Goal: Information Seeking & Learning: Learn about a topic

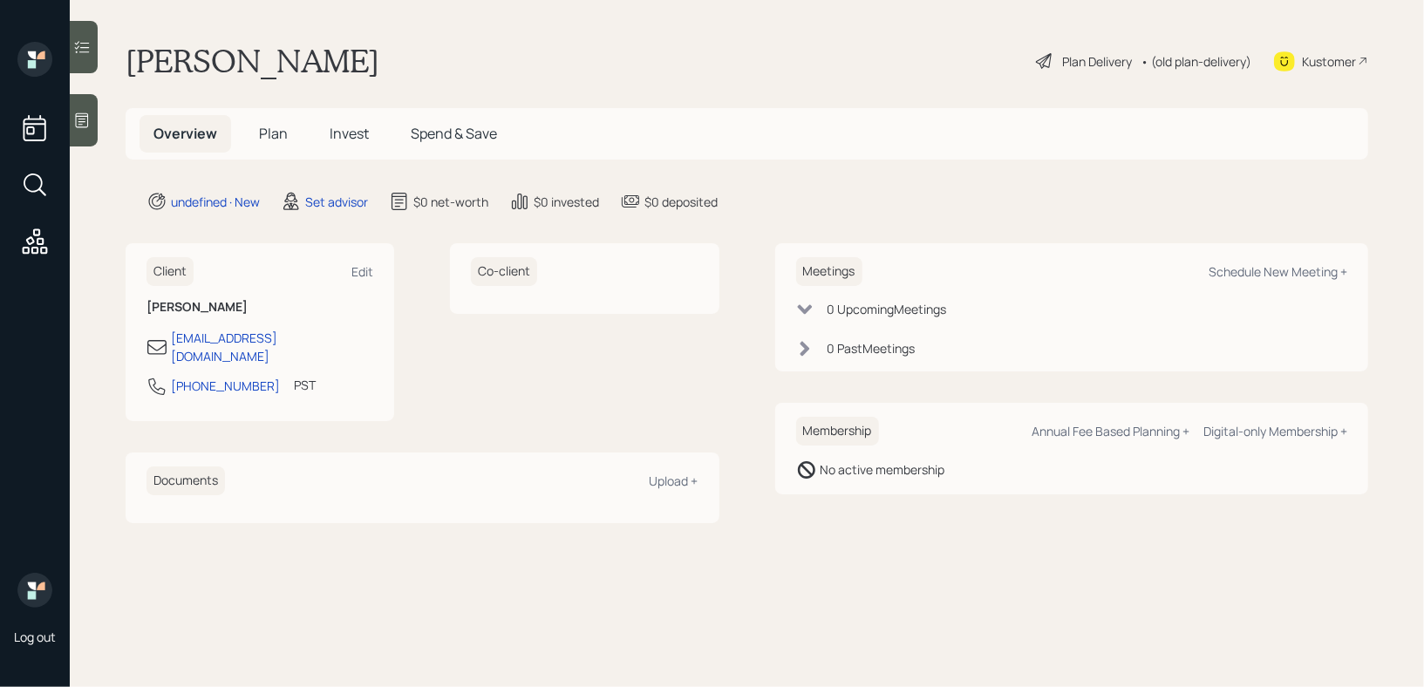
click at [99, 123] on main "[PERSON_NAME] Plan Delivery • (old plan-delivery) Kustomer Overview Plan Invest…" at bounding box center [747, 343] width 1354 height 687
click at [87, 125] on icon at bounding box center [81, 120] width 17 height 17
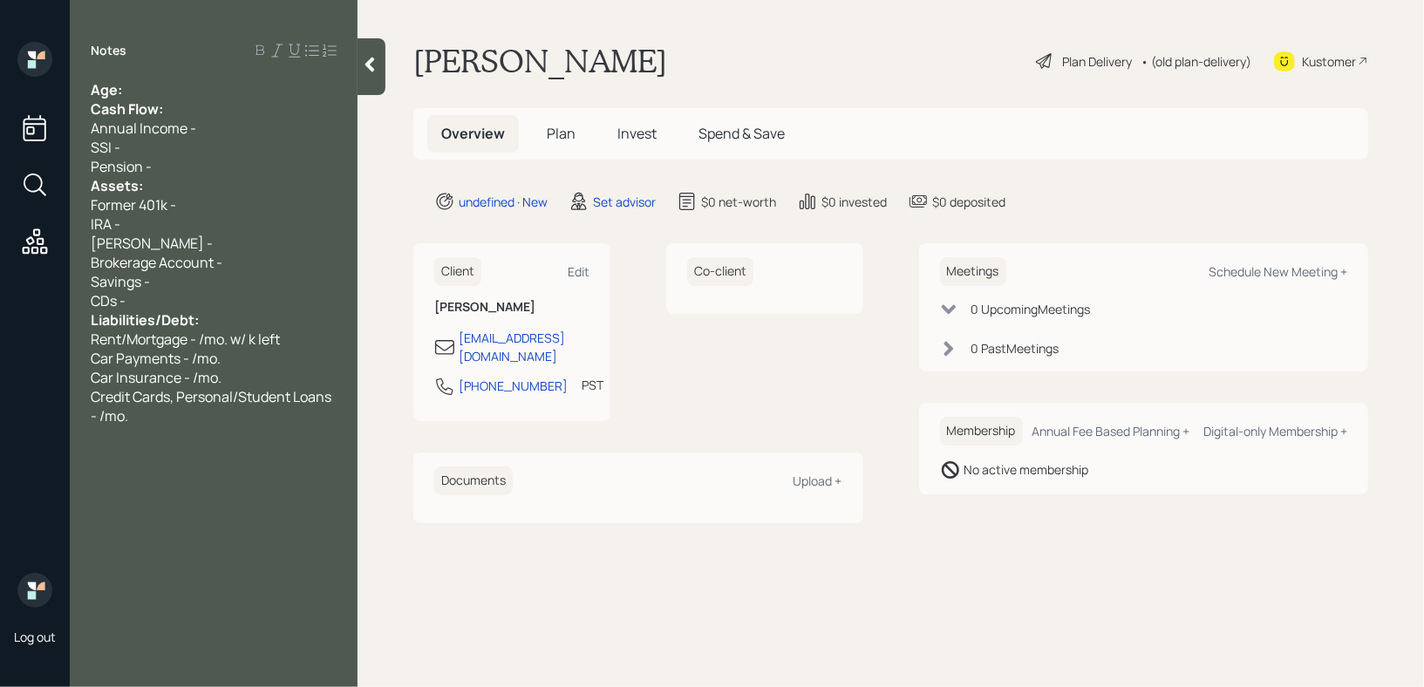
click at [176, 100] on div "Cash Flow:" at bounding box center [214, 108] width 246 height 19
click at [162, 90] on div "Age:" at bounding box center [214, 89] width 246 height 19
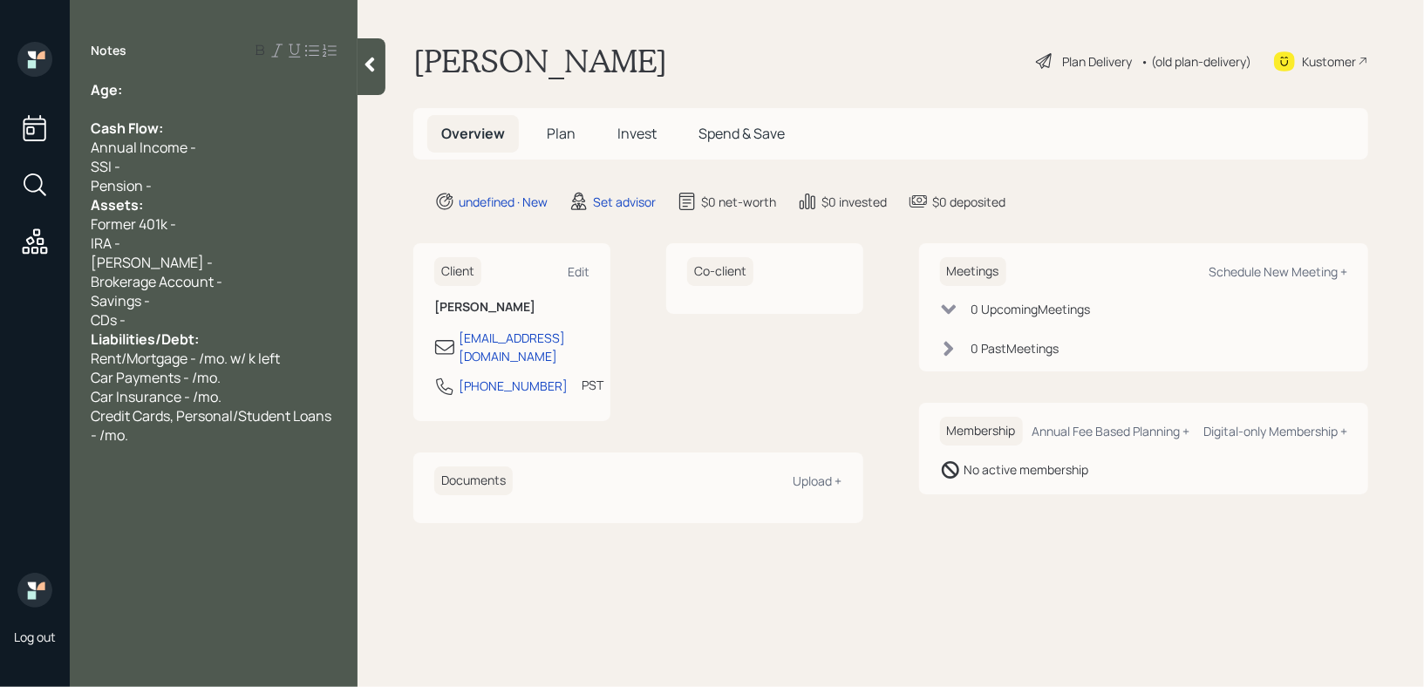
click at [176, 192] on div "Pension -" at bounding box center [214, 185] width 246 height 19
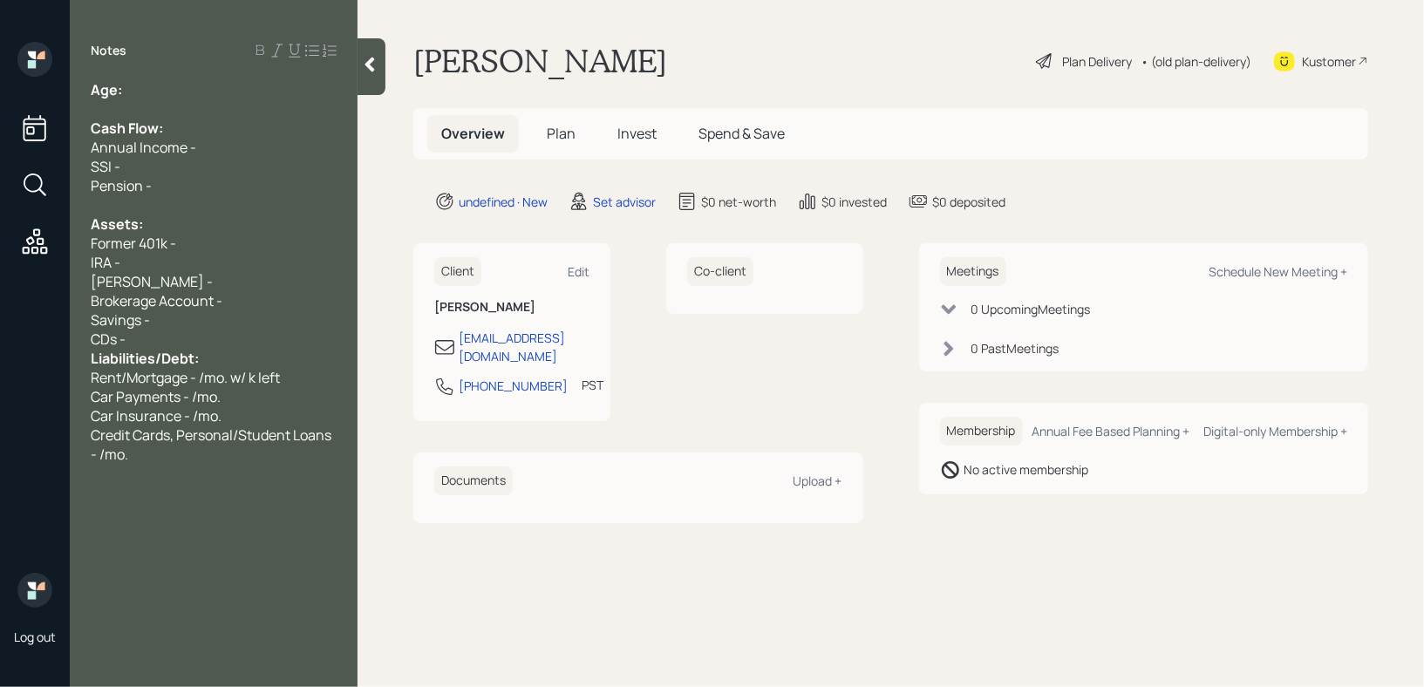
click at [245, 339] on div "CDs -" at bounding box center [214, 339] width 246 height 19
click at [211, 460] on span "Credit Cards, Personal/Student Loans - /mo." at bounding box center [212, 464] width 243 height 38
click at [211, 463] on span "Credit Cards, Personal/Student Loans - /mo." at bounding box center [212, 464] width 243 height 38
click at [212, 477] on div "Credit Cards, Personal/Student Loans - /mo." at bounding box center [214, 464] width 246 height 38
click at [225, 187] on div "Pension -" at bounding box center [214, 185] width 246 height 19
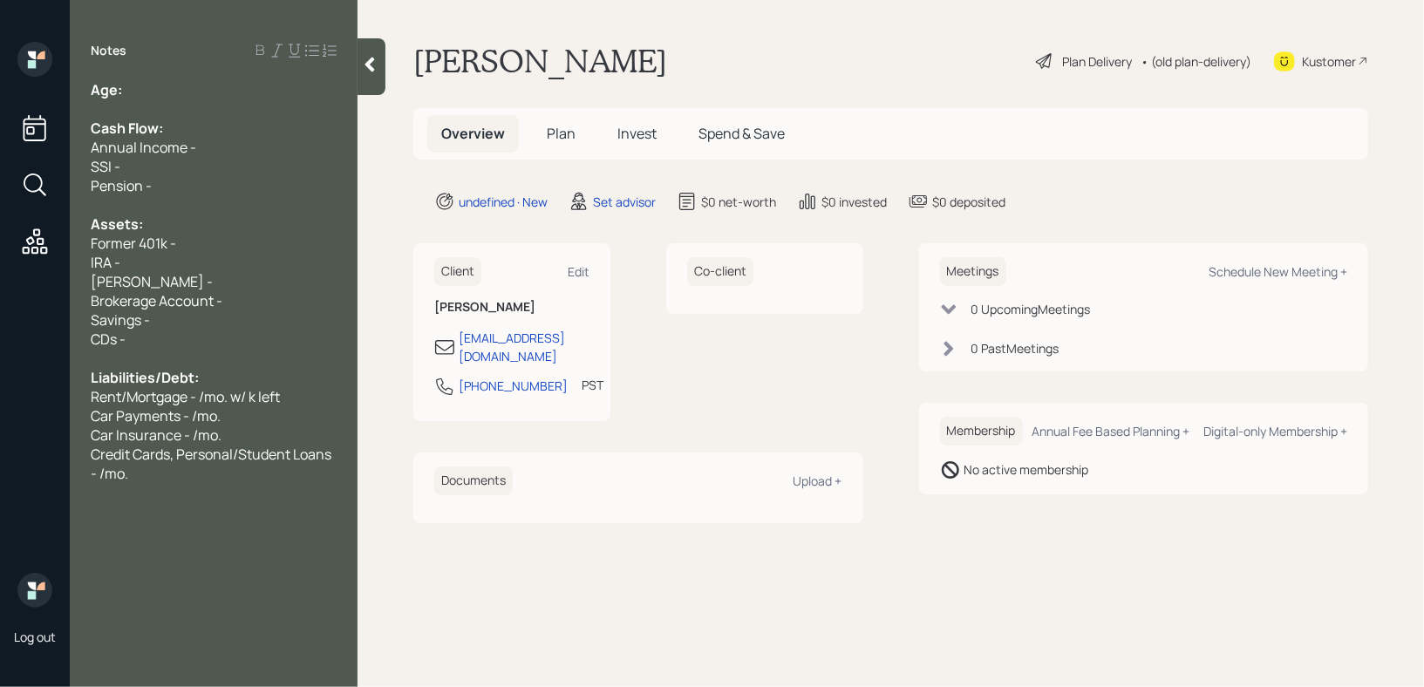
click at [170, 474] on div "Credit Cards, Personal/Student Loans - /mo." at bounding box center [214, 464] width 246 height 38
click at [201, 316] on div "Savings -" at bounding box center [214, 319] width 246 height 19
click at [261, 304] on div "Brokerage Account -" at bounding box center [214, 300] width 246 height 19
click at [254, 296] on span "Brokerage Account - 100k" at bounding box center [173, 300] width 164 height 19
click at [259, 297] on div "Brokerage Account - 100k" at bounding box center [214, 300] width 246 height 19
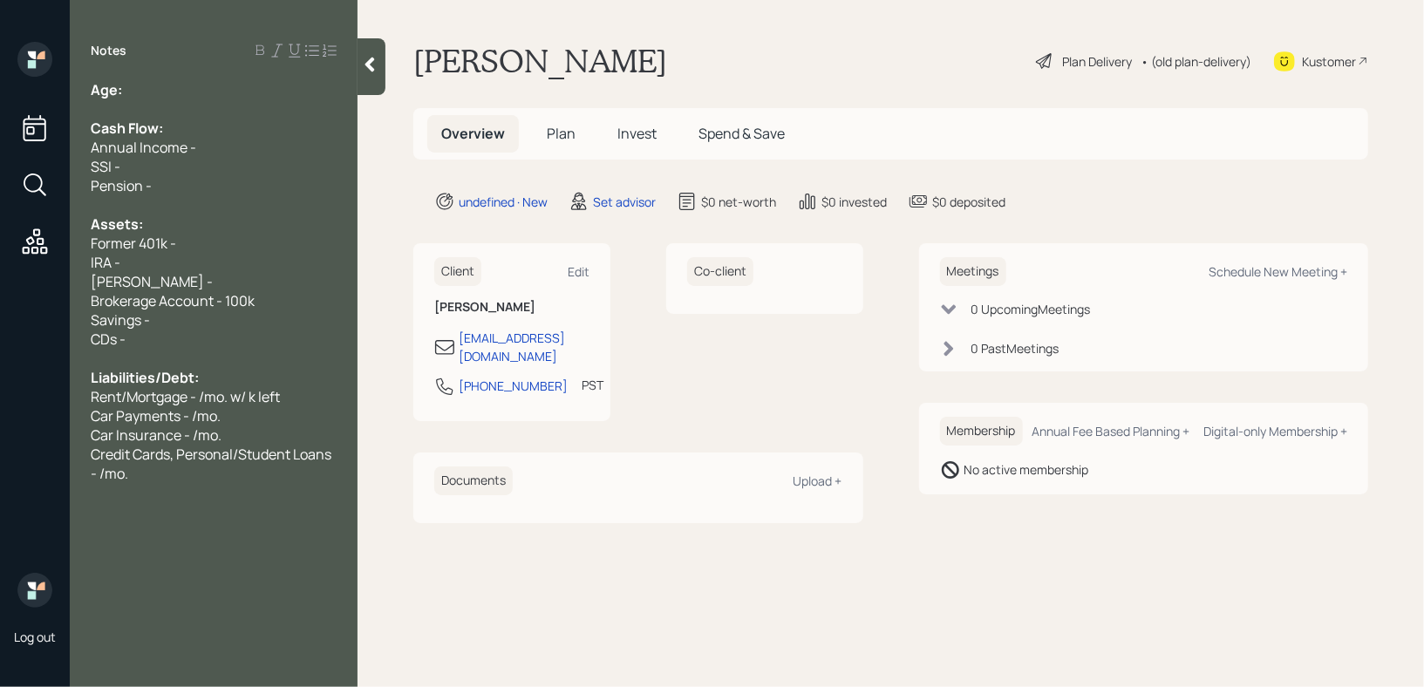
click at [104, 303] on span "Brokerage Account - 100k" at bounding box center [173, 300] width 164 height 19
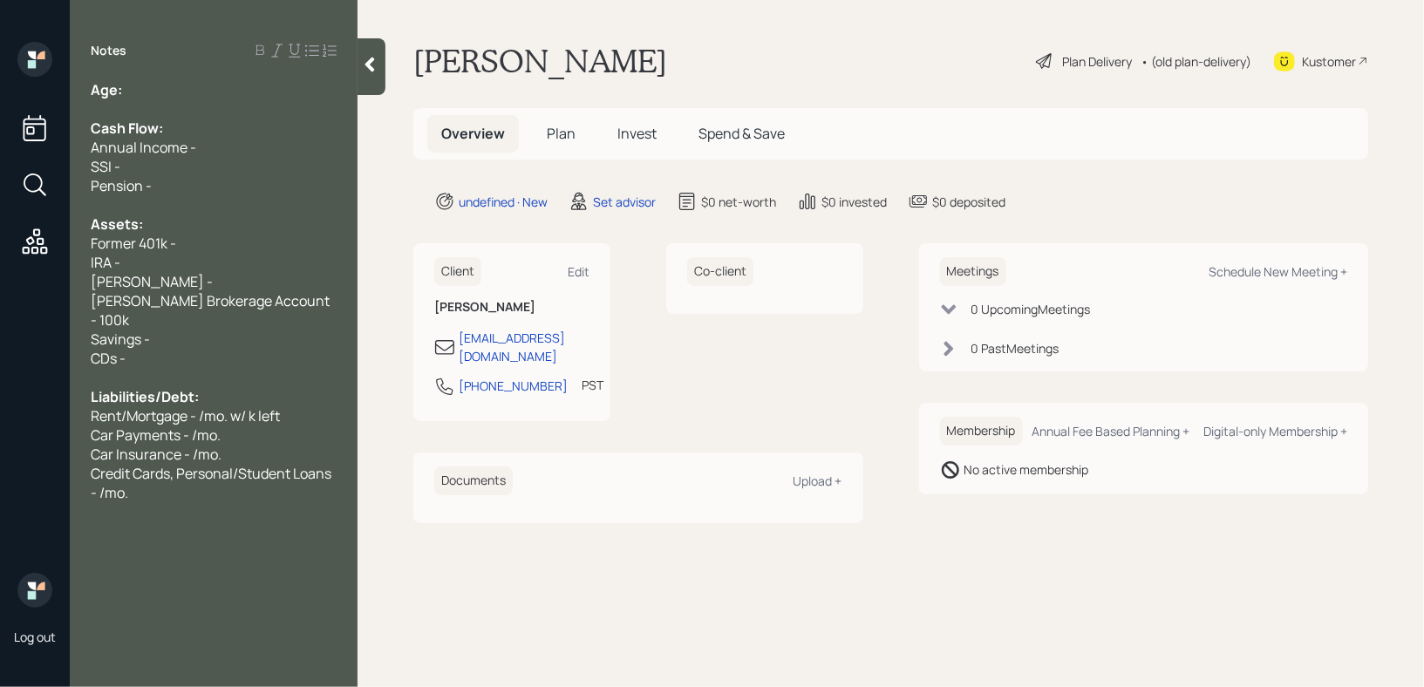
click at [212, 304] on span "[PERSON_NAME] Brokerage Account - 100k" at bounding box center [212, 310] width 242 height 38
drag, startPoint x: 308, startPoint y: 304, endPoint x: 31, endPoint y: 304, distance: 277.3
click at [31, 304] on div "Log out Notes Age: Cash Flow: Annual Income - SSI - Pension - Assets: Former 40…" at bounding box center [712, 343] width 1424 height 687
click at [173, 297] on span "[PERSON_NAME] Brokerage Account - 100k" at bounding box center [212, 310] width 242 height 38
drag, startPoint x: 212, startPoint y: 318, endPoint x: 0, endPoint y: 318, distance: 211.9
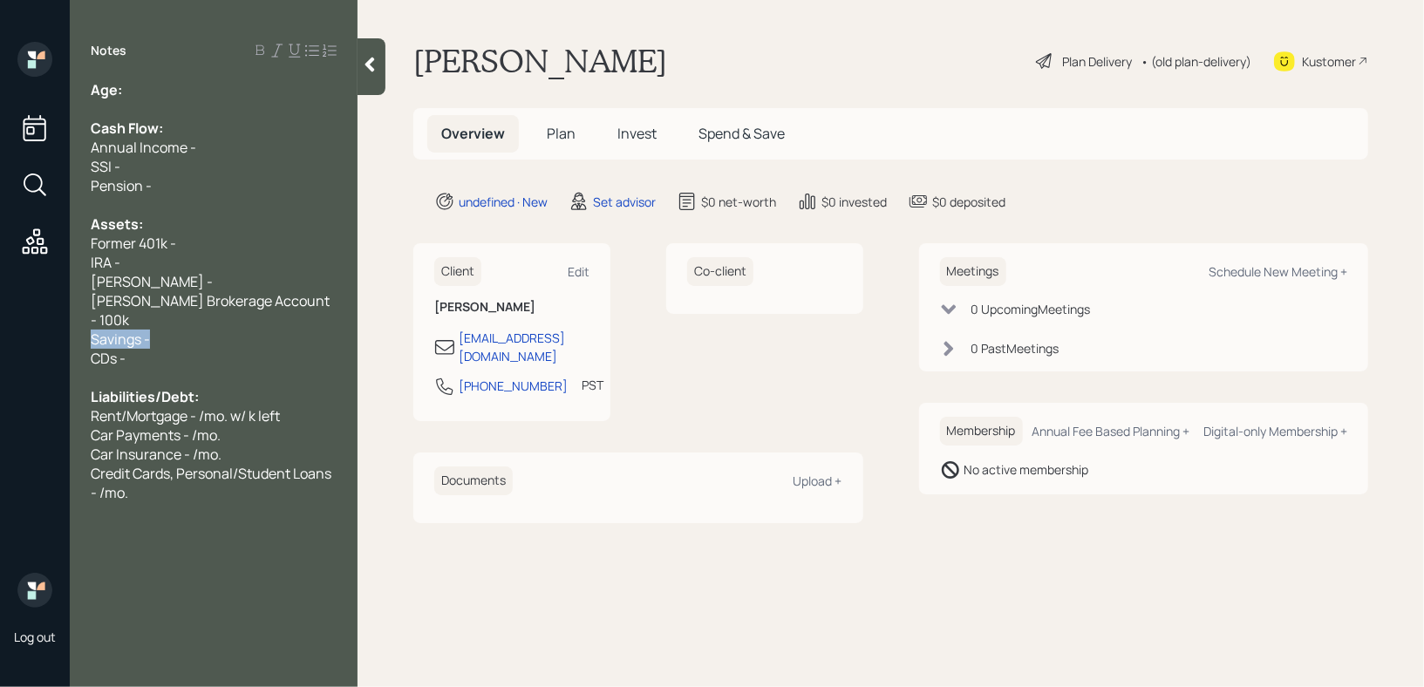
click at [0, 318] on div "Log out Notes Age: Cash Flow: Annual Income - SSI - Pension - Assets: Former 40…" at bounding box center [712, 343] width 1424 height 687
click at [165, 330] on div "Savings -" at bounding box center [214, 339] width 246 height 19
click at [203, 330] on div "Savings -" at bounding box center [214, 339] width 246 height 19
drag, startPoint x: 316, startPoint y: 311, endPoint x: 76, endPoint y: 303, distance: 239.9
click at [76, 303] on div "Age: Cash Flow: Annual Income - SSI - Pension - Assets: Former 401k - IRA - [PE…" at bounding box center [214, 310] width 288 height 460
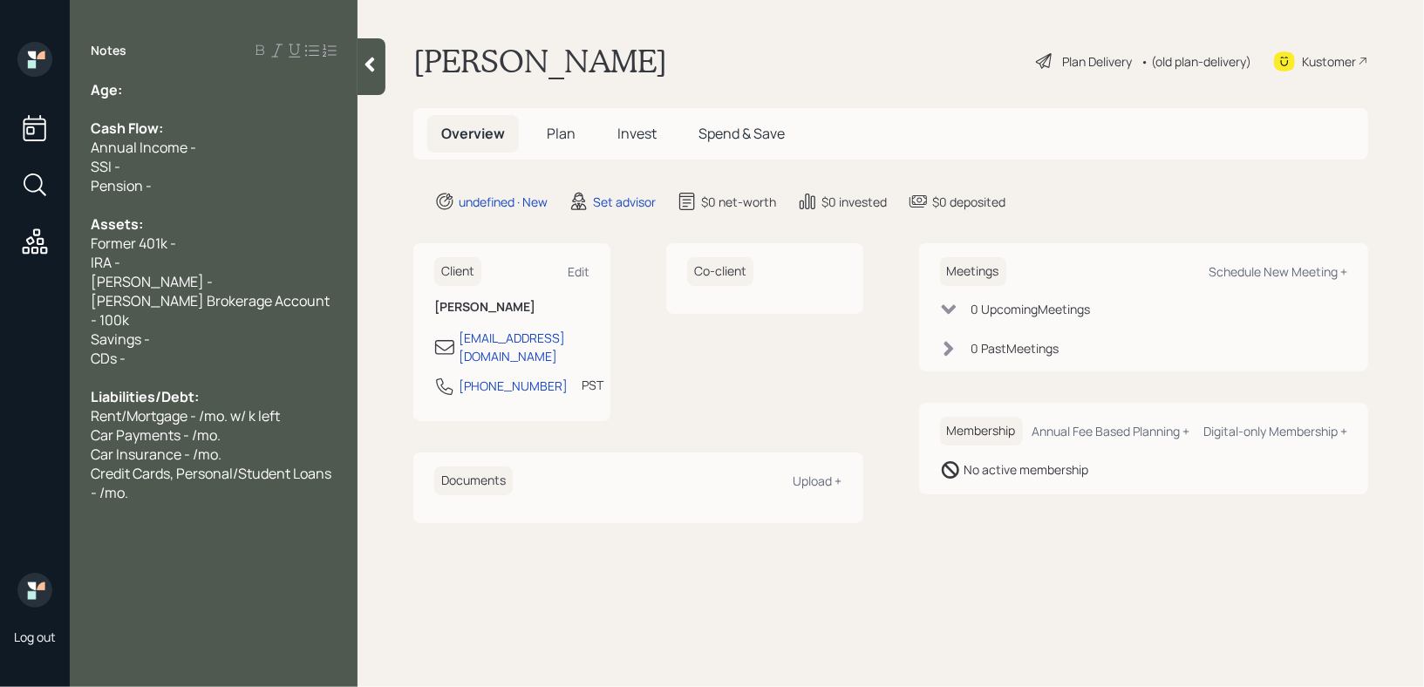
click at [211, 349] on div "CDs -" at bounding box center [214, 358] width 246 height 19
click at [221, 238] on div "Former 401k -" at bounding box center [214, 243] width 246 height 19
drag, startPoint x: 142, startPoint y: 240, endPoint x: 0, endPoint y: 240, distance: 142.1
click at [0, 240] on div "Log out Notes Age: Cash Flow: Annual Income - SSI - Pension - Assets: Former 40…" at bounding box center [712, 343] width 1424 height 687
click at [181, 78] on div "Notes Age: Cash Flow: Annual Income - SSI - Pension - Assets: Current 401k - IR…" at bounding box center [214, 354] width 288 height 624
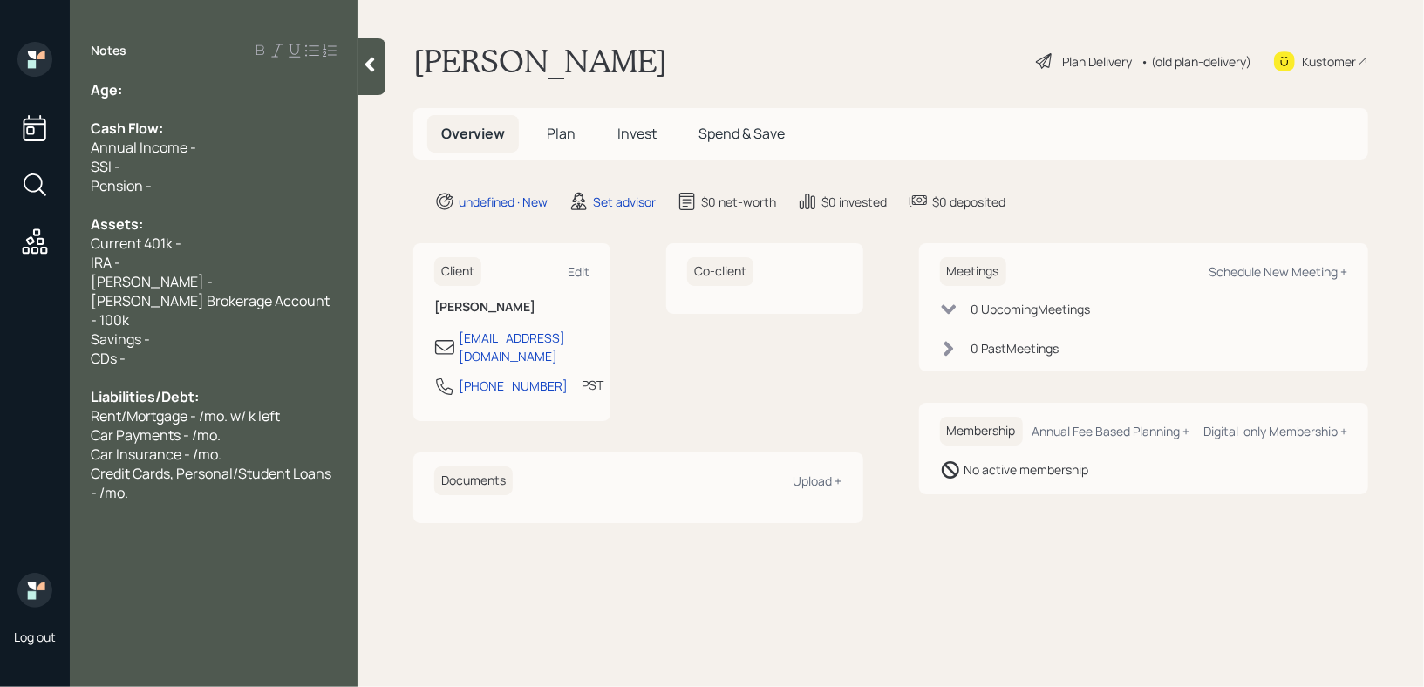
click at [181, 90] on div "Age:" at bounding box center [214, 89] width 246 height 19
drag, startPoint x: 164, startPoint y: 87, endPoint x: 127, endPoint y: 87, distance: 36.6
click at [127, 87] on div "Age: [DEMOGRAPHIC_DATA]" at bounding box center [214, 89] width 246 height 19
click at [173, 105] on div at bounding box center [214, 108] width 246 height 19
click at [168, 168] on div "SSI -" at bounding box center [214, 166] width 246 height 19
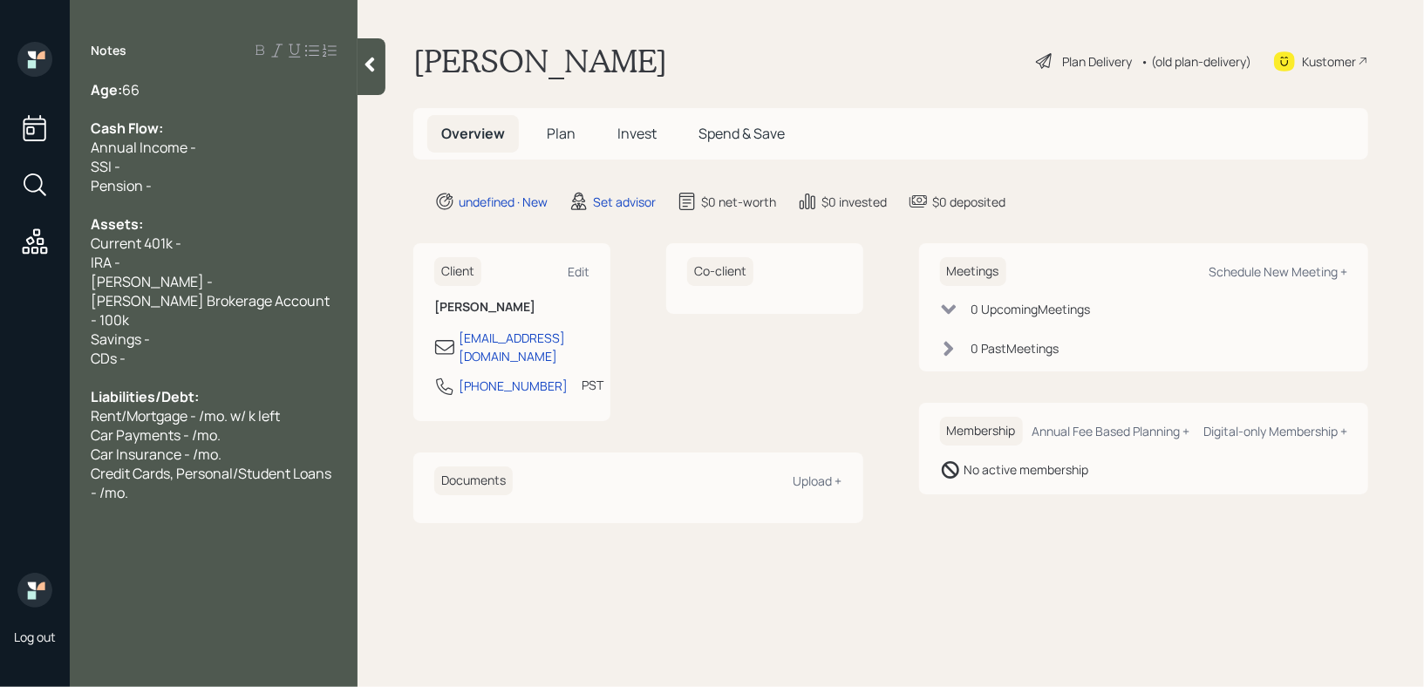
click at [170, 187] on div "Pension -" at bounding box center [214, 185] width 246 height 19
click at [200, 250] on div "Current 401k -" at bounding box center [214, 243] width 246 height 19
drag, startPoint x: 199, startPoint y: 248, endPoint x: 0, endPoint y: 248, distance: 198.8
click at [0, 248] on div "Log out Notes Age: [DEMOGRAPHIC_DATA] Cash Flow: Annual Income - SSI - Pension …" at bounding box center [712, 343] width 1424 height 687
click at [194, 94] on div "Age: [DEMOGRAPHIC_DATA]" at bounding box center [214, 89] width 246 height 19
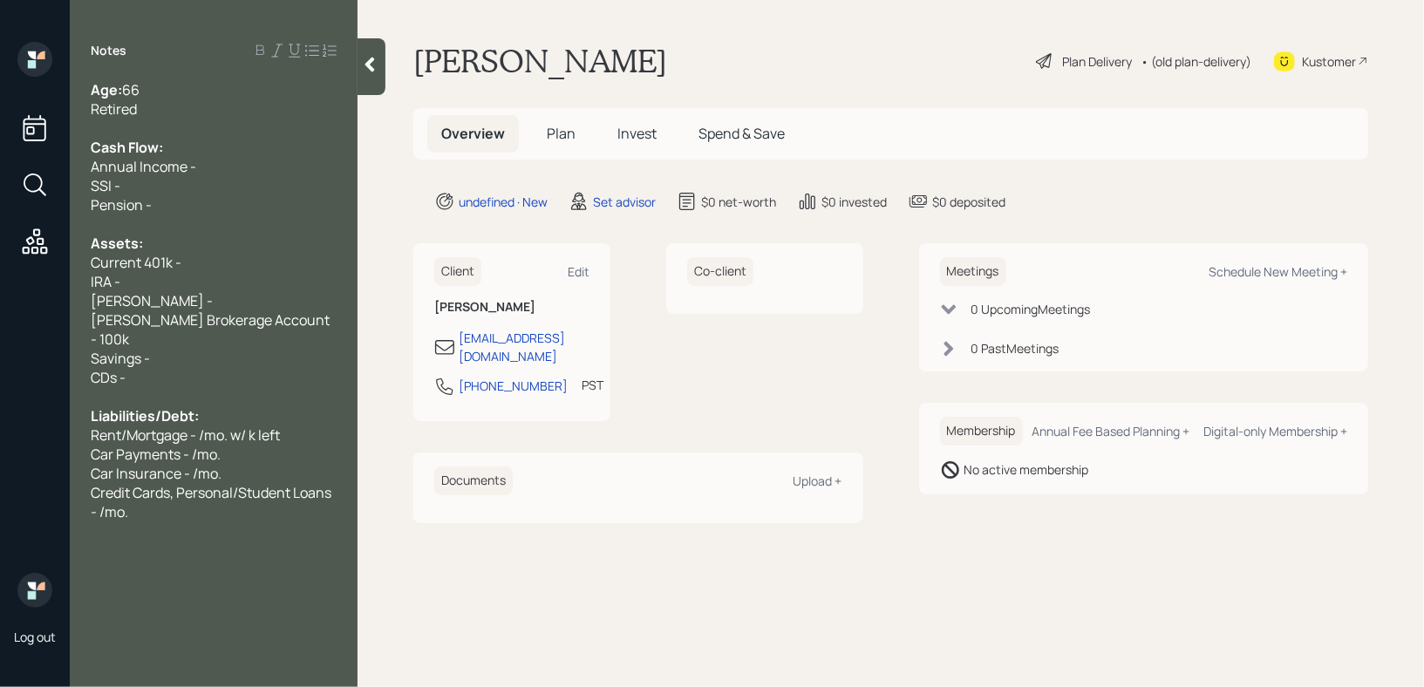
click at [177, 288] on div "IRA -" at bounding box center [214, 281] width 246 height 19
click at [198, 278] on div "IRA -" at bounding box center [214, 281] width 246 height 19
drag, startPoint x: 141, startPoint y: 264, endPoint x: 54, endPoint y: 264, distance: 87.2
click at [54, 264] on div "Log out Notes Age: [DEMOGRAPHIC_DATA] Retired Cash Flow: Annual Income - SSI - …" at bounding box center [712, 343] width 1424 height 687
click at [288, 271] on div "Former 401k -" at bounding box center [214, 262] width 246 height 19
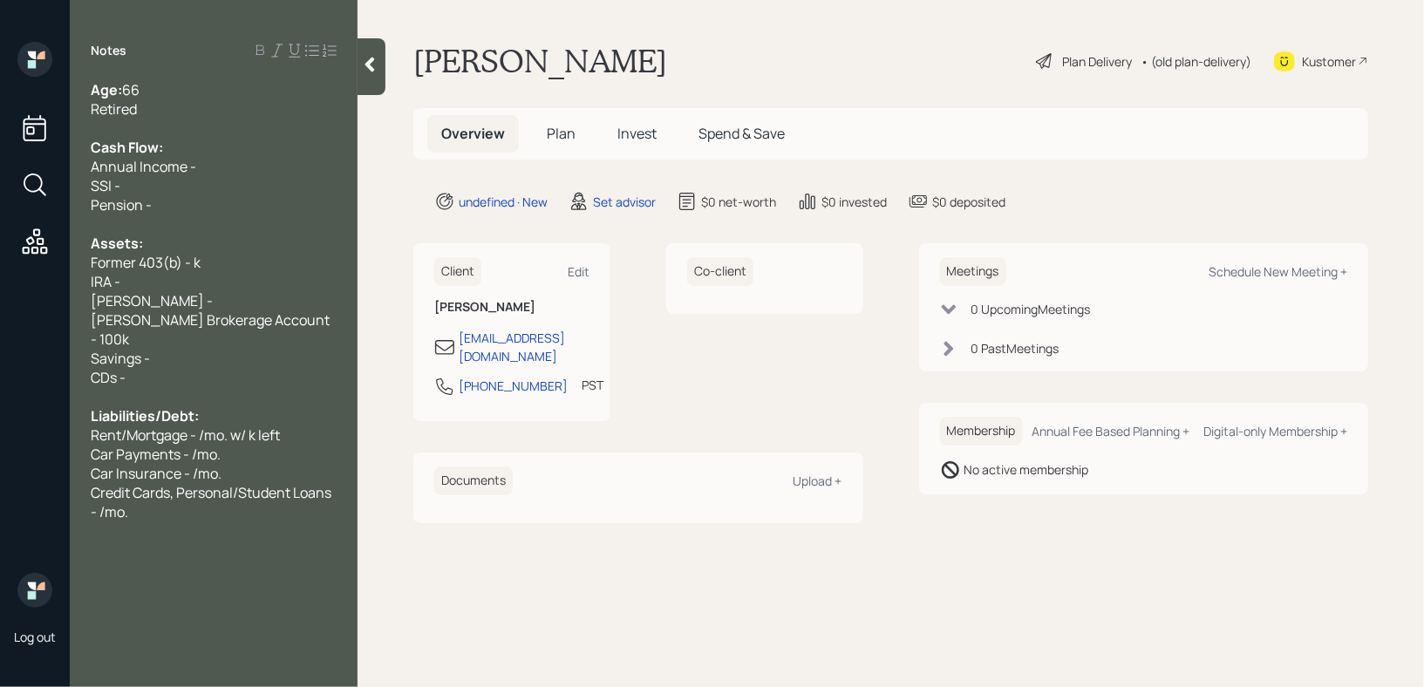
click at [198, 264] on span "Former 403(b) - k" at bounding box center [146, 262] width 110 height 19
click at [154, 368] on div "CDs -" at bounding box center [214, 377] width 246 height 19
click at [182, 320] on span "[PERSON_NAME] Brokerage Account - 100k" at bounding box center [212, 329] width 242 height 38
click at [251, 320] on span "[PERSON_NAME] Brokerage Account - 100k" at bounding box center [212, 329] width 242 height 38
drag, startPoint x: 233, startPoint y: 325, endPoint x: 0, endPoint y: 325, distance: 232.8
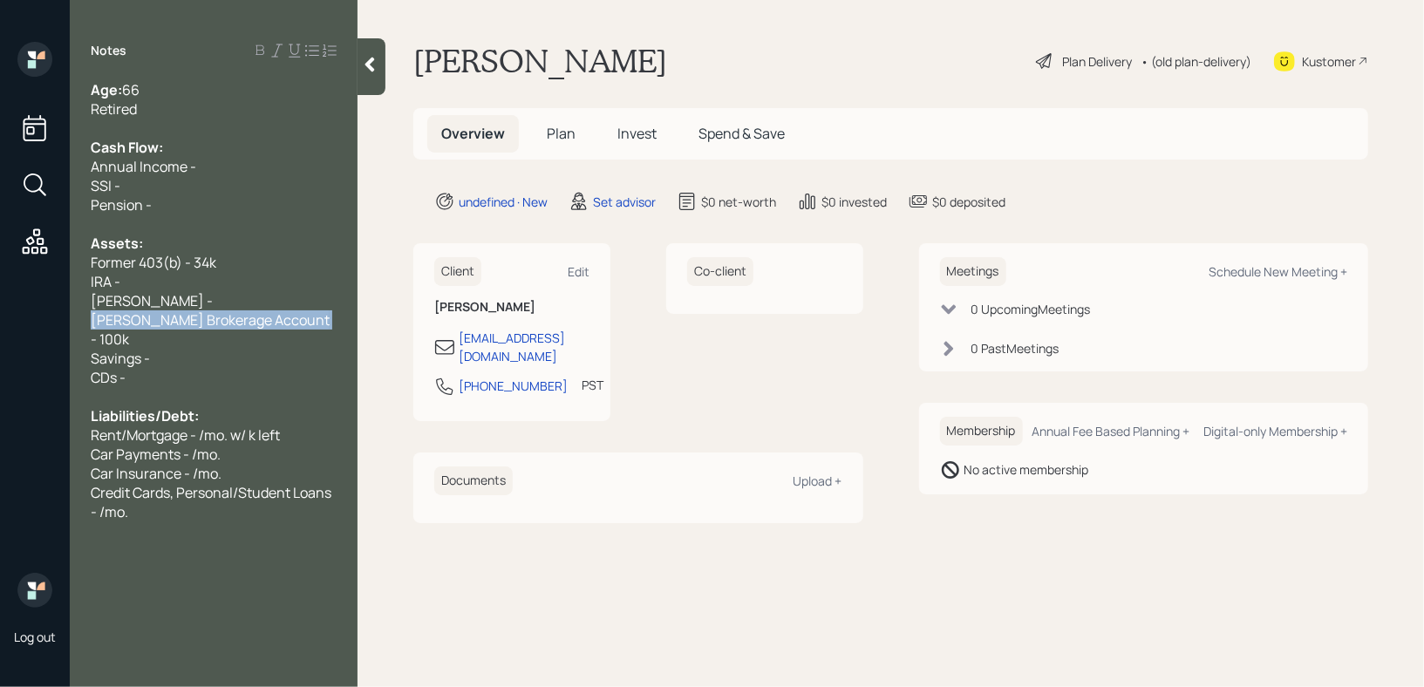
click at [0, 325] on div "Log out Notes Age: [DEMOGRAPHIC_DATA] Retired Cash Flow: Annual Income - SSI - …" at bounding box center [712, 343] width 1424 height 687
click at [162, 210] on div "Pension -" at bounding box center [214, 204] width 246 height 19
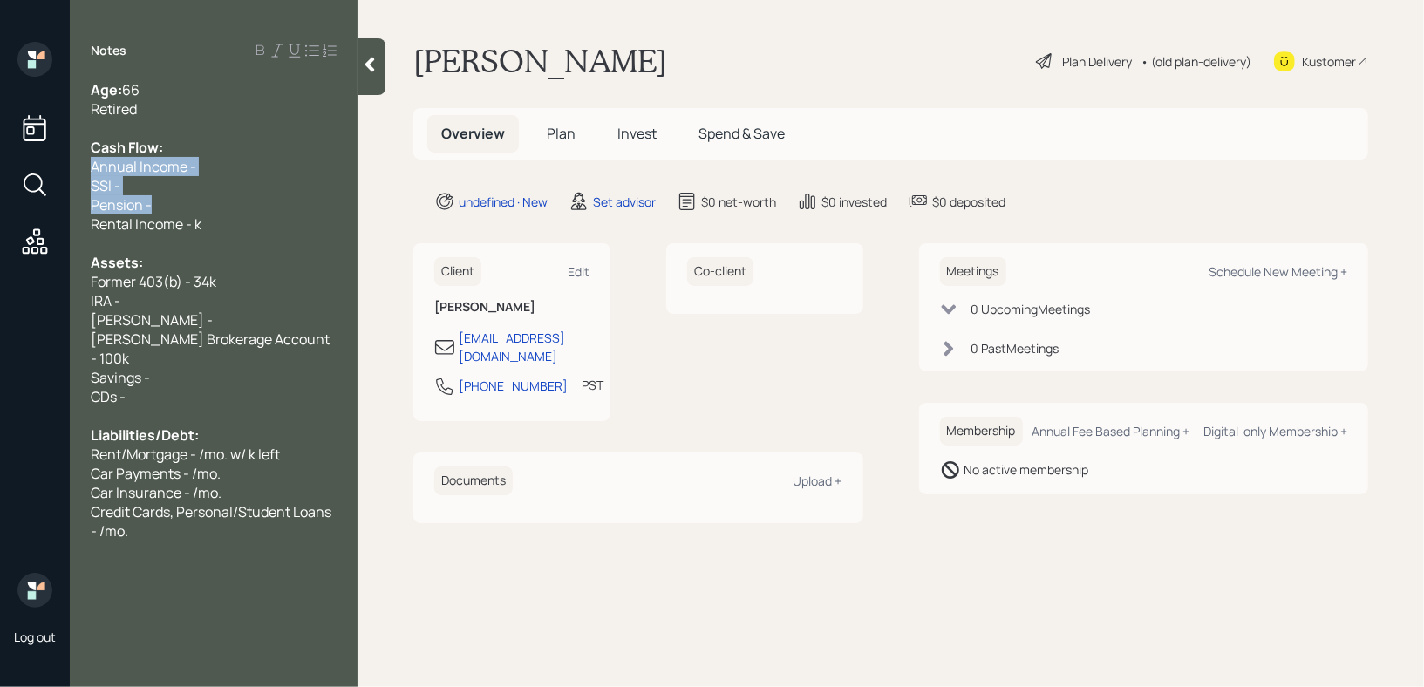
drag, startPoint x: 163, startPoint y: 204, endPoint x: 48, endPoint y: 170, distance: 120.0
click at [48, 170] on div "Log out Notes Age: [DEMOGRAPHIC_DATA] Retired Cash Flow: Annual Income - SSI - …" at bounding box center [712, 343] width 1424 height 687
click at [118, 201] on span "Pension -" at bounding box center [121, 204] width 61 height 19
drag, startPoint x: 164, startPoint y: 204, endPoint x: 71, endPoint y: 181, distance: 96.0
click at [71, 181] on div "Age: [DEMOGRAPHIC_DATA] Retired Cash Flow: Annual Income - SSI - Pension - Rent…" at bounding box center [214, 329] width 288 height 499
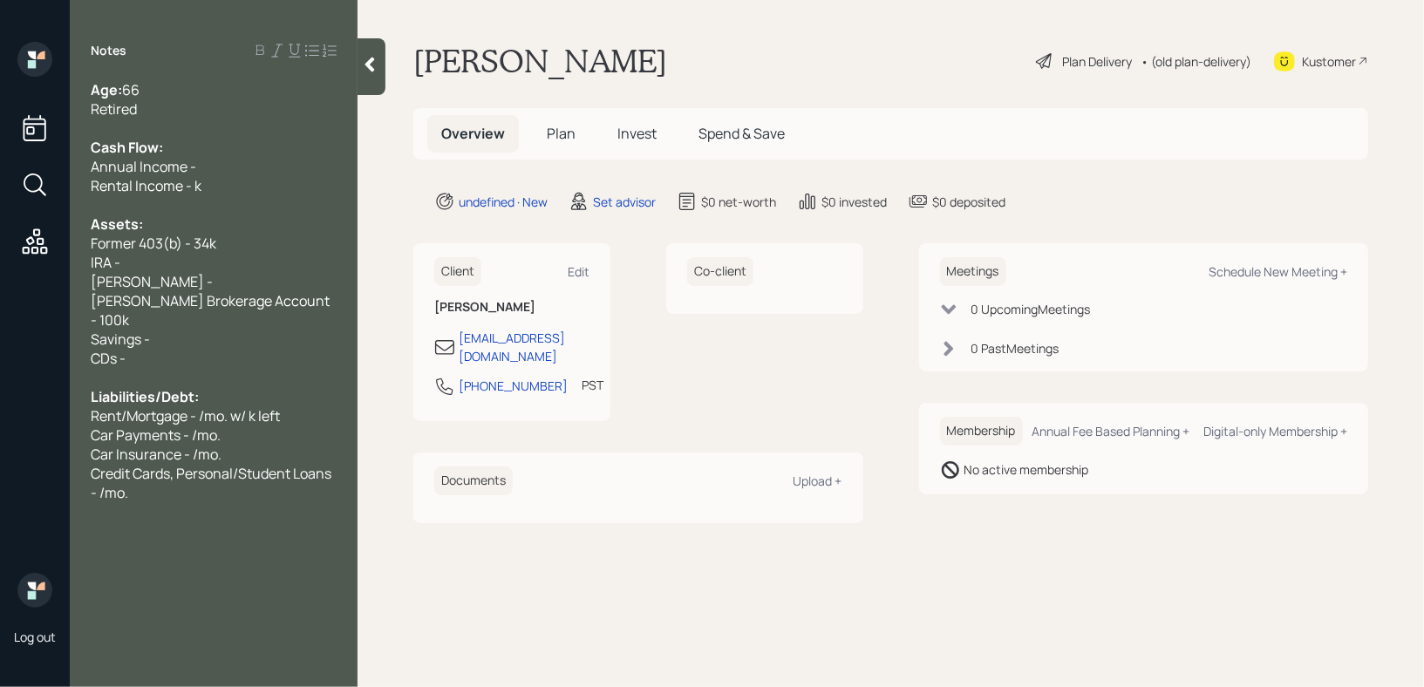
click at [220, 188] on div "Rental Income - k" at bounding box center [214, 185] width 246 height 19
click at [198, 349] on div "CDs -" at bounding box center [214, 358] width 246 height 19
click at [224, 330] on div "Savings -" at bounding box center [214, 339] width 246 height 19
drag, startPoint x: 241, startPoint y: 229, endPoint x: 39, endPoint y: 252, distance: 202.7
click at [39, 252] on div "Log out Notes Age: [DEMOGRAPHIC_DATA] Retired Cash Flow: Annual Income - Rental…" at bounding box center [712, 343] width 1424 height 687
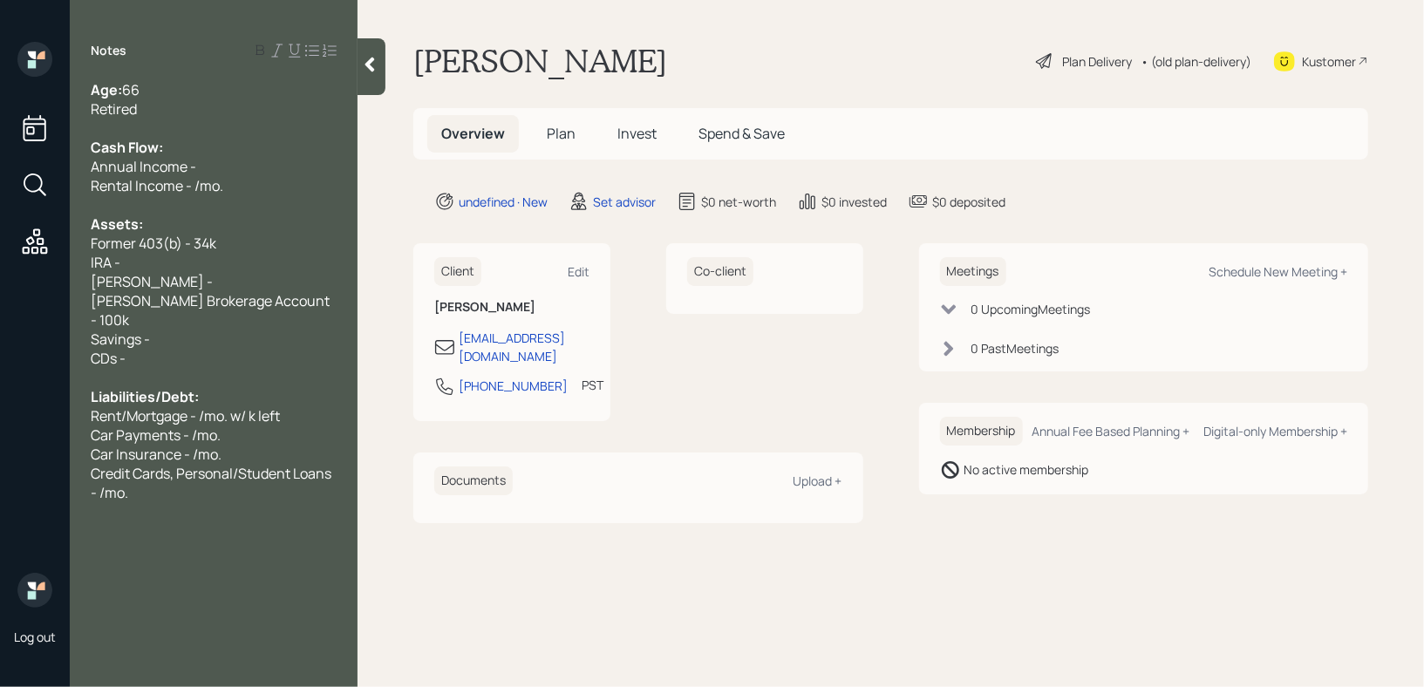
click at [227, 277] on div "[PERSON_NAME] -" at bounding box center [214, 281] width 246 height 19
drag, startPoint x: 249, startPoint y: 244, endPoint x: 14, endPoint y: 244, distance: 235.4
click at [14, 244] on div "Log out Notes Age: [DEMOGRAPHIC_DATA] Retired Cash Flow: Annual Income - Rental…" at bounding box center [712, 343] width 1424 height 687
click at [168, 275] on div "[PERSON_NAME] -" at bounding box center [214, 281] width 246 height 19
drag, startPoint x: 177, startPoint y: 283, endPoint x: 78, endPoint y: 255, distance: 103.0
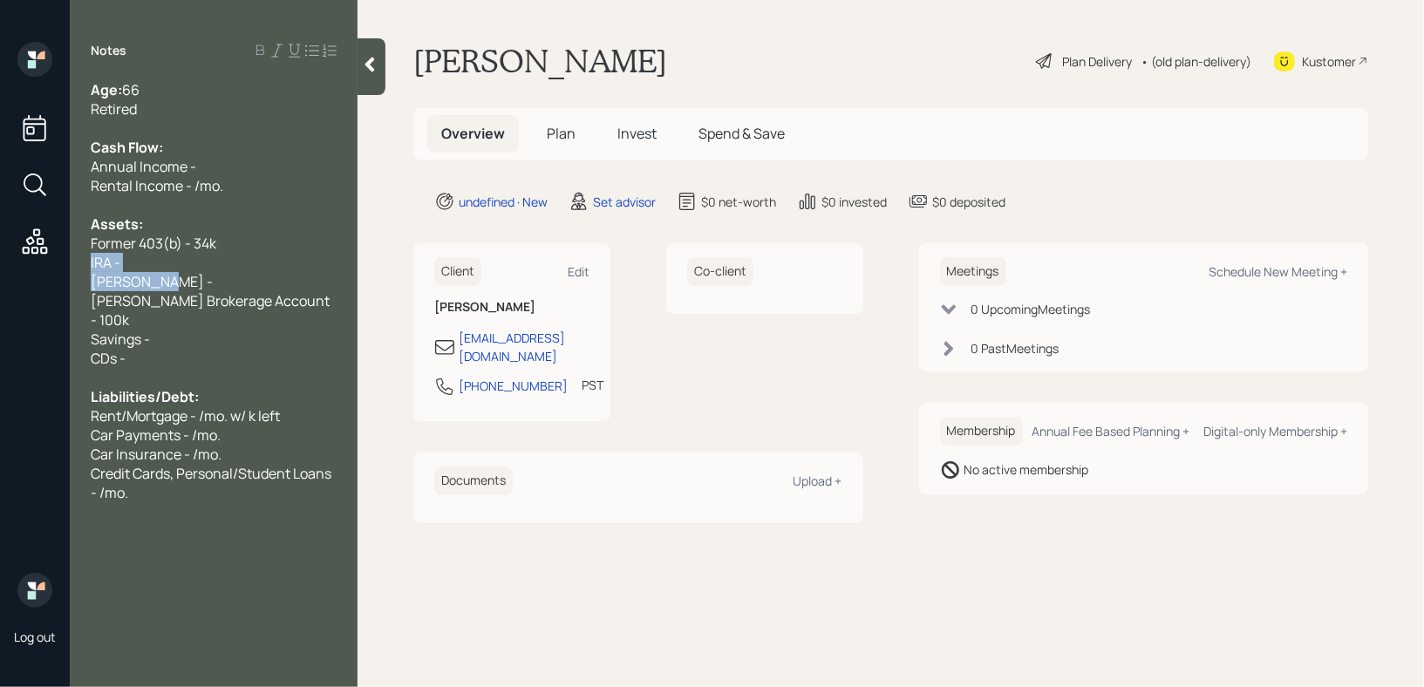
click at [78, 255] on div "Age: [DEMOGRAPHIC_DATA] Retired Cash Flow: Annual Income - Rental Income - /mo.…" at bounding box center [214, 310] width 288 height 460
click at [115, 261] on span "IRA -" at bounding box center [106, 262] width 30 height 19
click at [169, 272] on div "IRA -" at bounding box center [214, 262] width 246 height 19
drag, startPoint x: 170, startPoint y: 284, endPoint x: 85, endPoint y: 282, distance: 85.5
click at [85, 282] on div "Age: [DEMOGRAPHIC_DATA] Retired Cash Flow: Annual Income - Rental Income - /mo.…" at bounding box center [214, 310] width 288 height 460
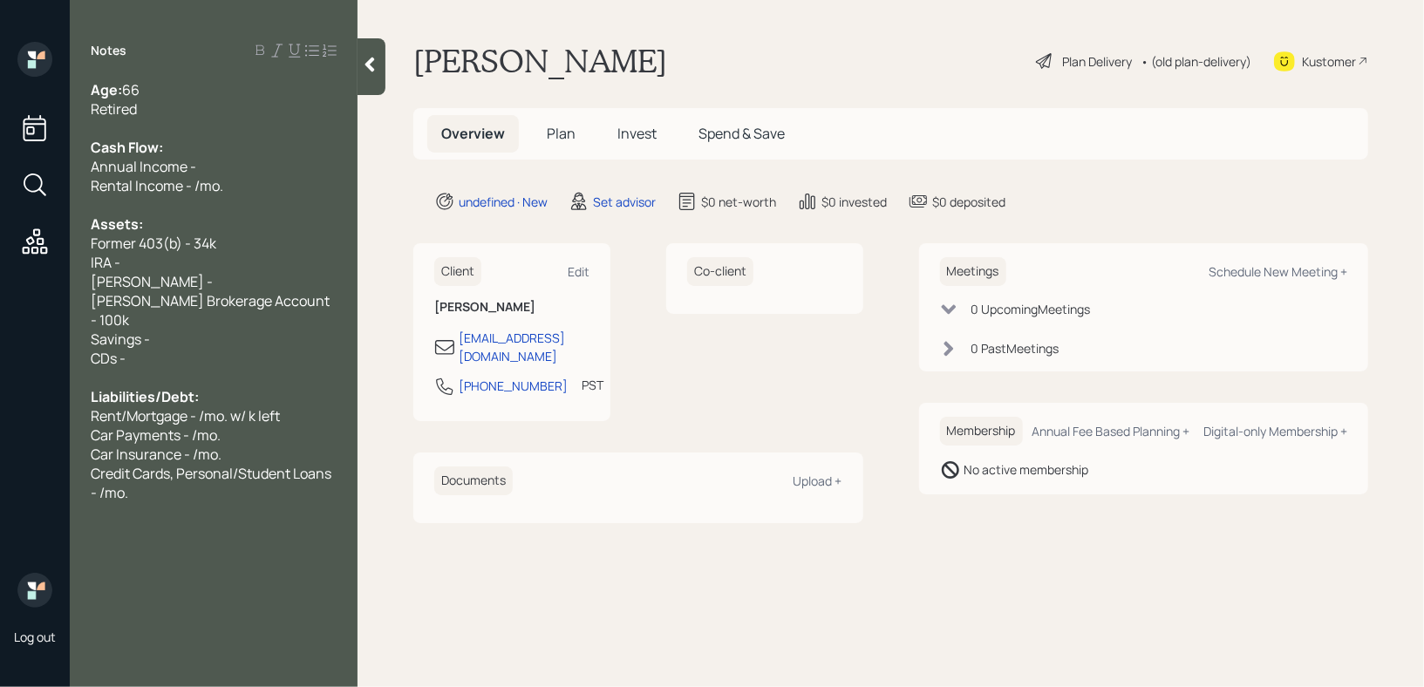
click at [133, 283] on span "[PERSON_NAME] -" at bounding box center [152, 281] width 122 height 19
click at [163, 298] on span "[PERSON_NAME] Brokerage Account - 100k" at bounding box center [212, 310] width 242 height 38
click at [169, 330] on div "Savings -" at bounding box center [214, 339] width 246 height 19
click at [190, 306] on span "[PERSON_NAME] Brokerage Account - 100k" at bounding box center [212, 310] width 242 height 38
click at [221, 198] on div at bounding box center [214, 204] width 246 height 19
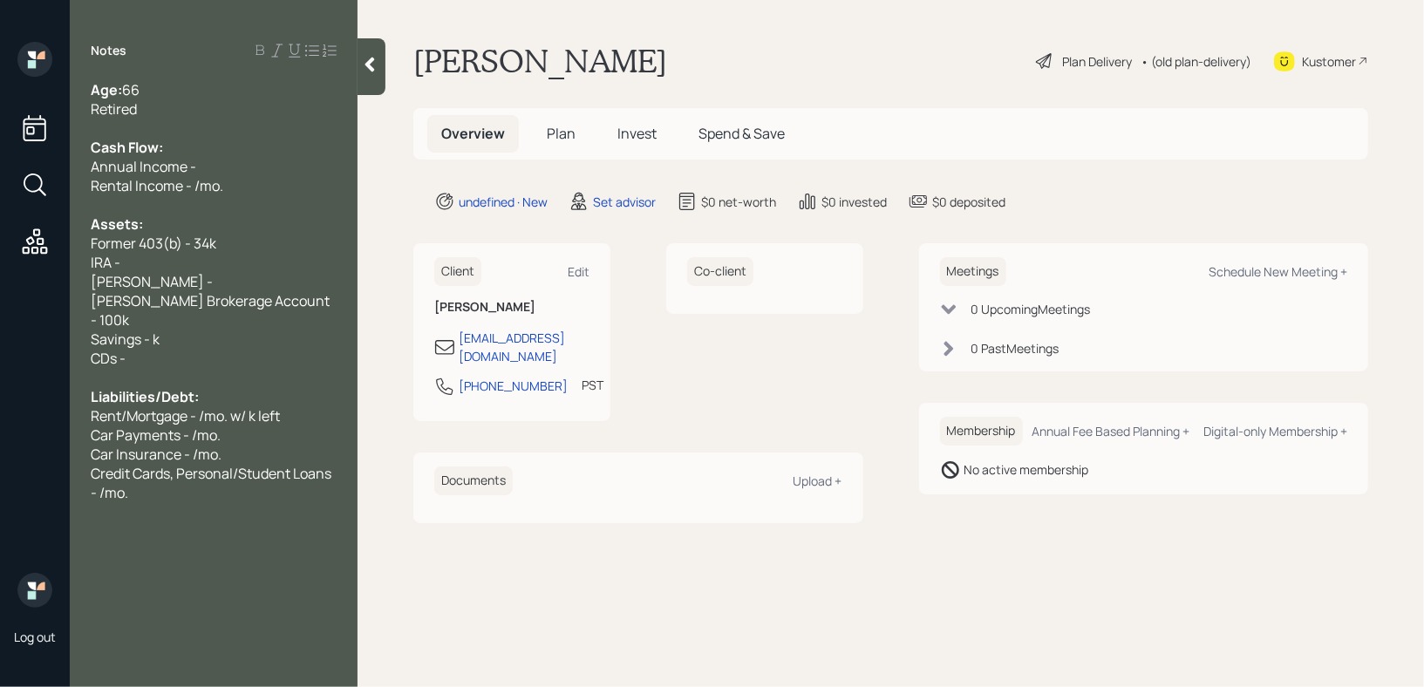
click at [257, 268] on div "IRA -" at bounding box center [214, 262] width 246 height 19
drag, startPoint x: 269, startPoint y: 249, endPoint x: 0, endPoint y: 246, distance: 268.6
click at [0, 247] on div "Log out Notes Age: [DEMOGRAPHIC_DATA] Retired Cash Flow: Annual Income - Rental…" at bounding box center [712, 343] width 1424 height 687
click at [401, 236] on main "[PERSON_NAME] Plan Delivery • (old plan-delivery) Kustomer Overview Plan Invest…" at bounding box center [891, 343] width 1066 height 687
drag, startPoint x: 220, startPoint y: 283, endPoint x: 73, endPoint y: 259, distance: 148.4
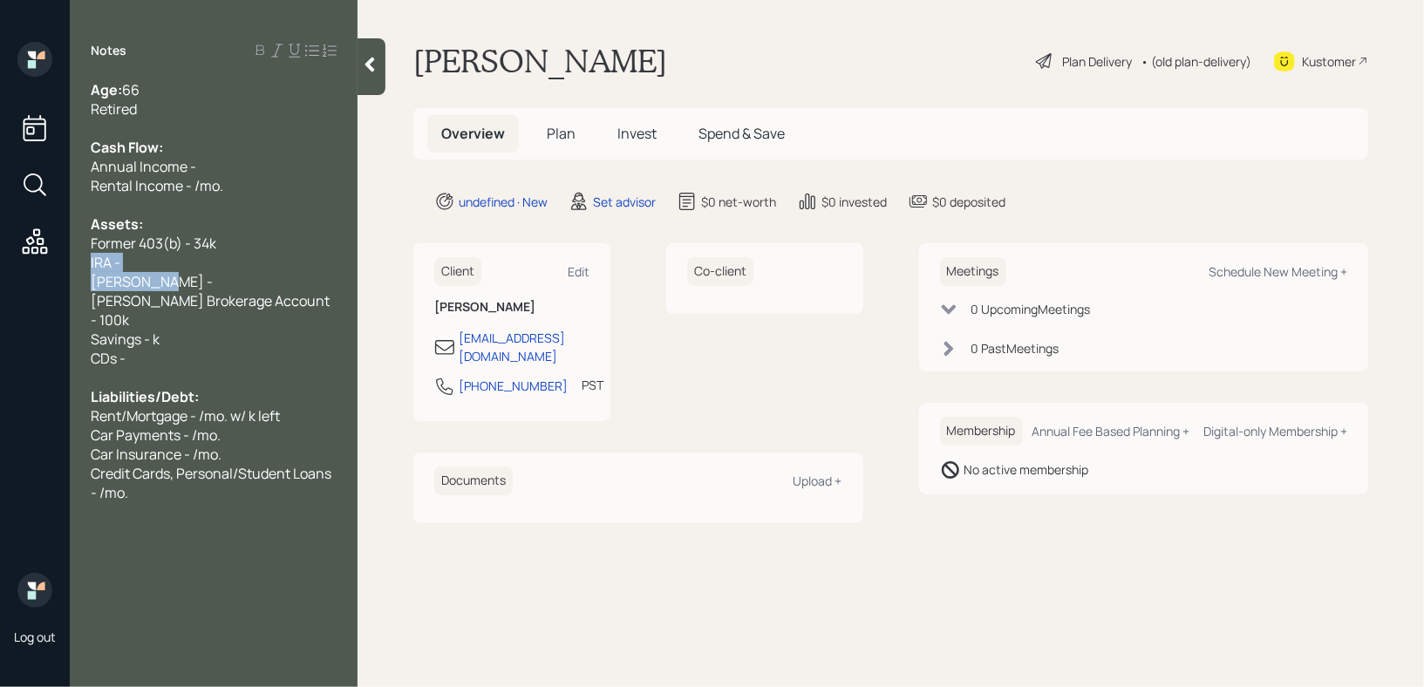
click at [73, 259] on div "Age: [DEMOGRAPHIC_DATA] Retired Cash Flow: Annual Income - Rental Income - /mo.…" at bounding box center [214, 310] width 288 height 460
